Goal: Check status: Check status

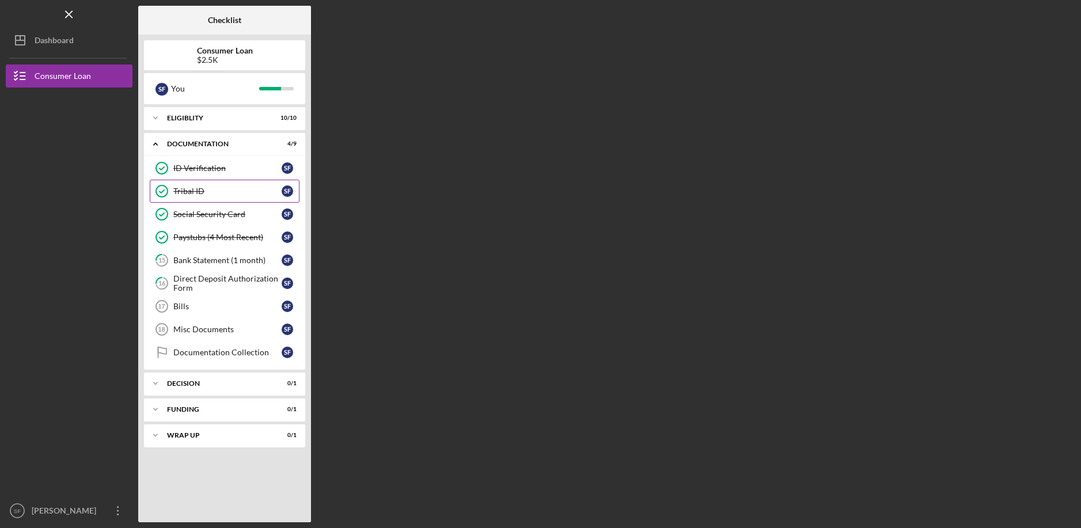
click at [280, 187] on div "Tribal ID" at bounding box center [227, 191] width 108 height 9
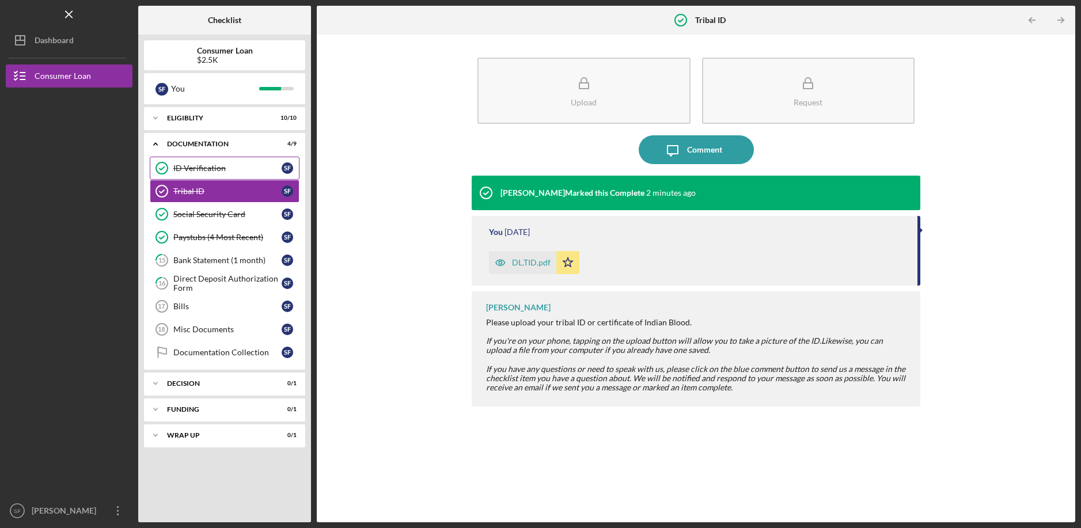
click at [269, 168] on div "ID Verification" at bounding box center [227, 167] width 108 height 9
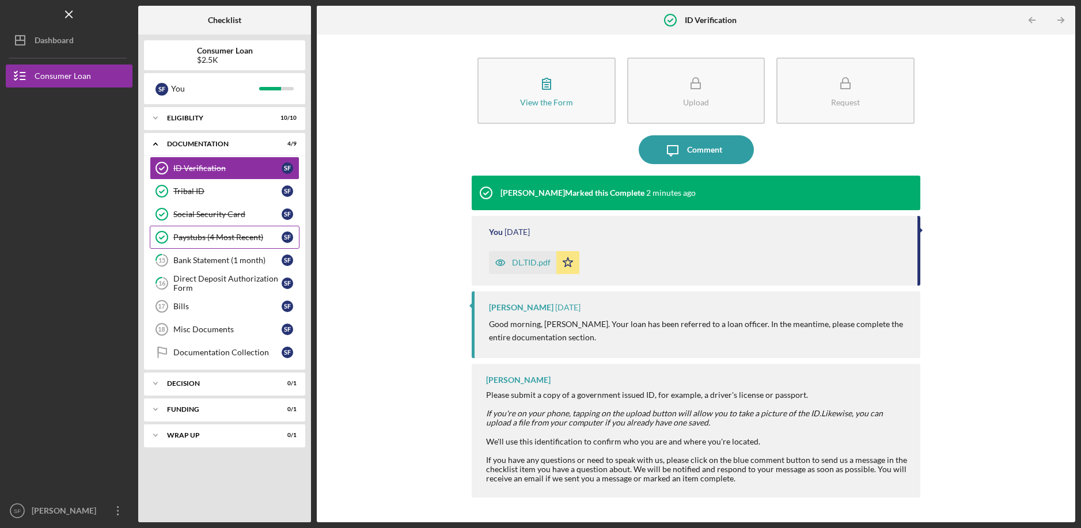
click at [252, 236] on div "Paystubs (4 Most Recent)" at bounding box center [227, 237] width 108 height 9
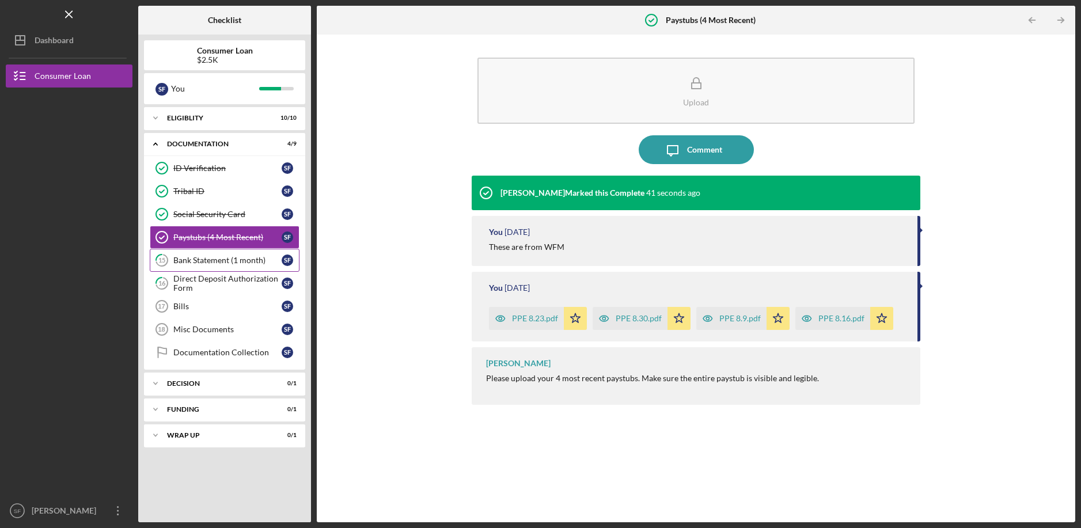
click at [249, 266] on link "15 Bank Statement (1 month) S F" at bounding box center [225, 260] width 150 height 23
